Goal: Transaction & Acquisition: Purchase product/service

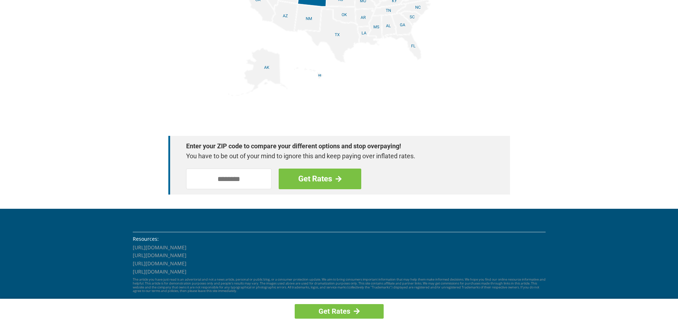
scroll to position [942, 0]
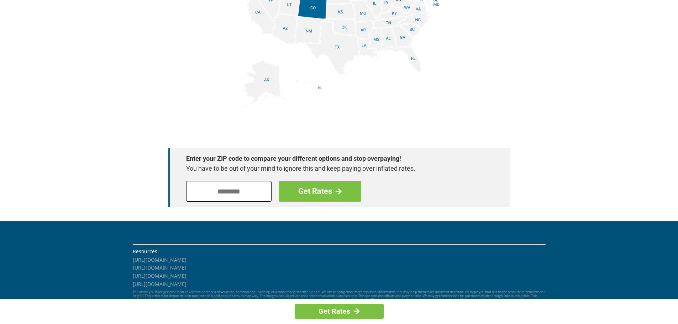
click at [192, 189] on input "tel" at bounding box center [228, 191] width 85 height 21
type input "*"
type input "*****"
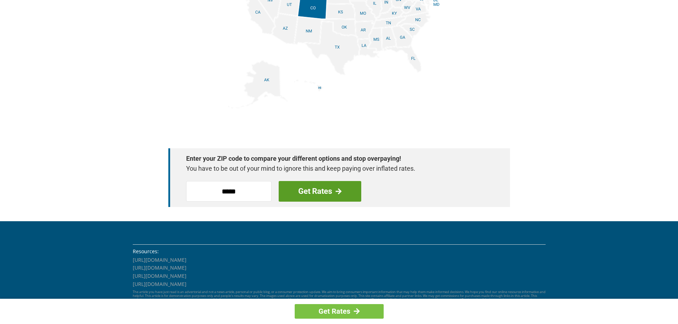
click at [322, 189] on link "Get Rates" at bounding box center [320, 191] width 83 height 21
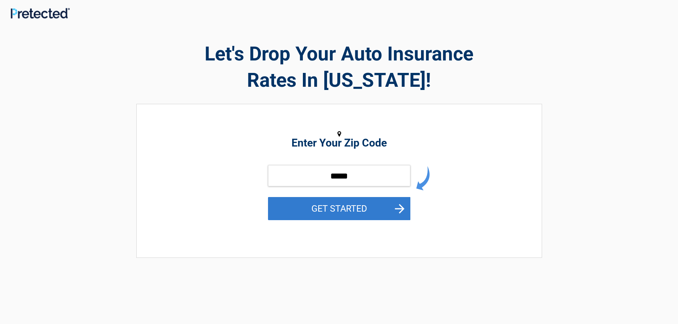
click at [355, 204] on button "GET STARTED" at bounding box center [339, 208] width 142 height 23
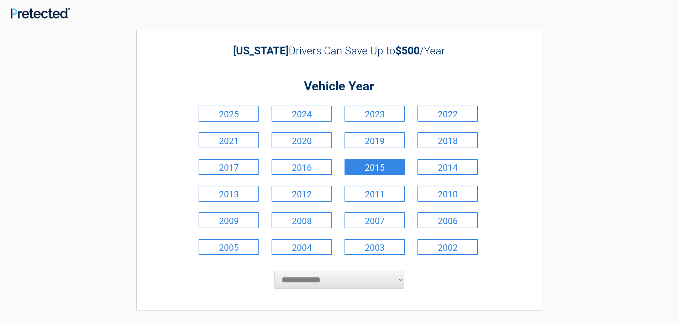
click at [382, 165] on link "2015" at bounding box center [375, 167] width 61 height 16
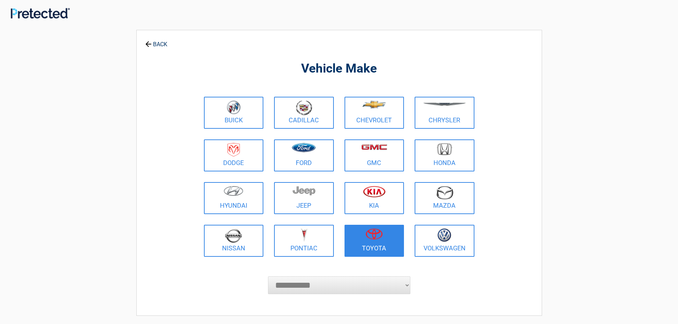
click at [375, 238] on img at bounding box center [374, 234] width 17 height 11
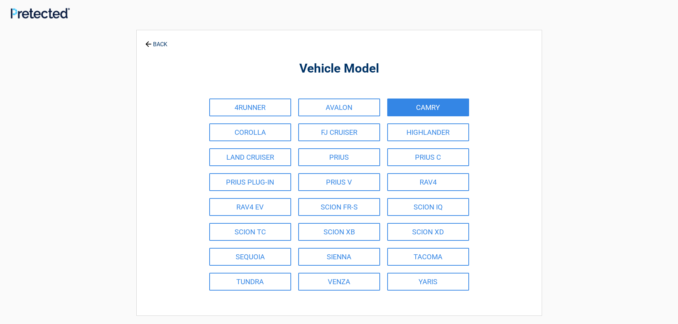
click at [432, 106] on link "CAMRY" at bounding box center [428, 108] width 82 height 18
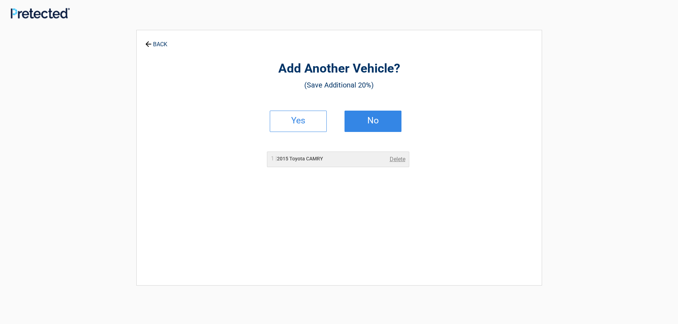
click at [375, 114] on link "No" at bounding box center [373, 121] width 57 height 21
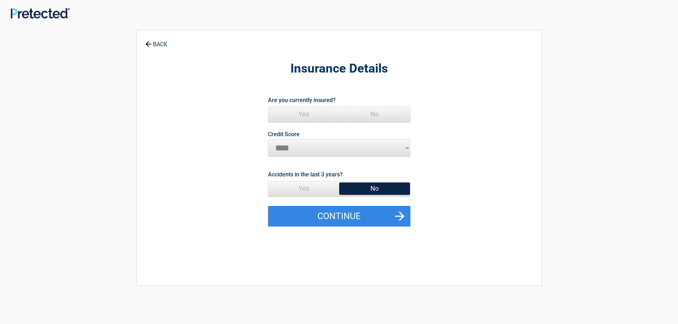
click at [306, 111] on span "Yes" at bounding box center [304, 114] width 71 height 14
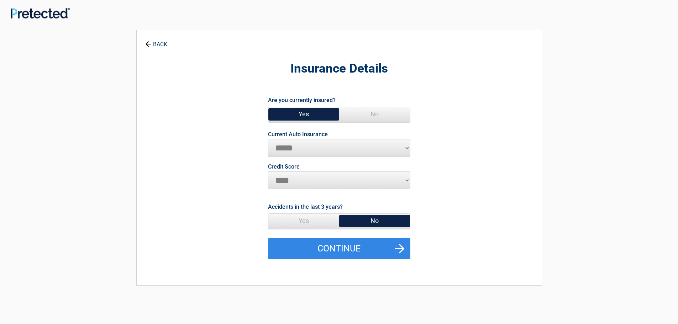
click at [306, 218] on span "Yes" at bounding box center [304, 221] width 71 height 14
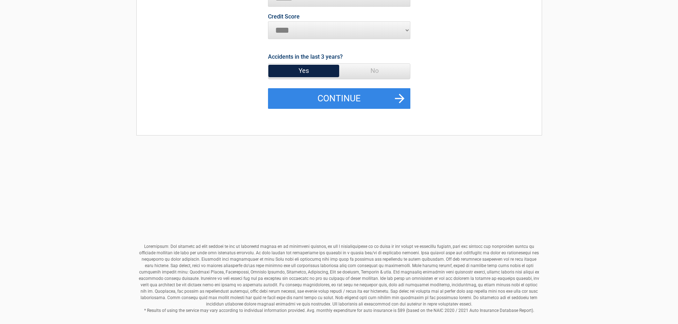
scroll to position [115, 0]
